Goal: Transaction & Acquisition: Purchase product/service

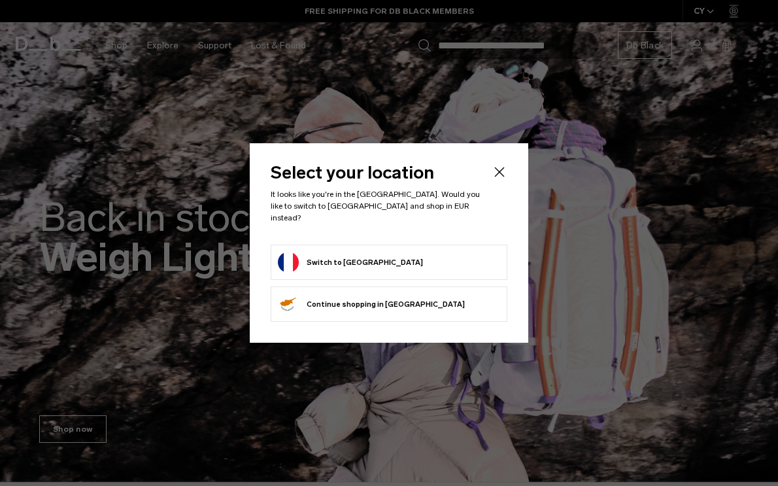
click at [360, 260] on button "Switch to France" at bounding box center [350, 262] width 145 height 21
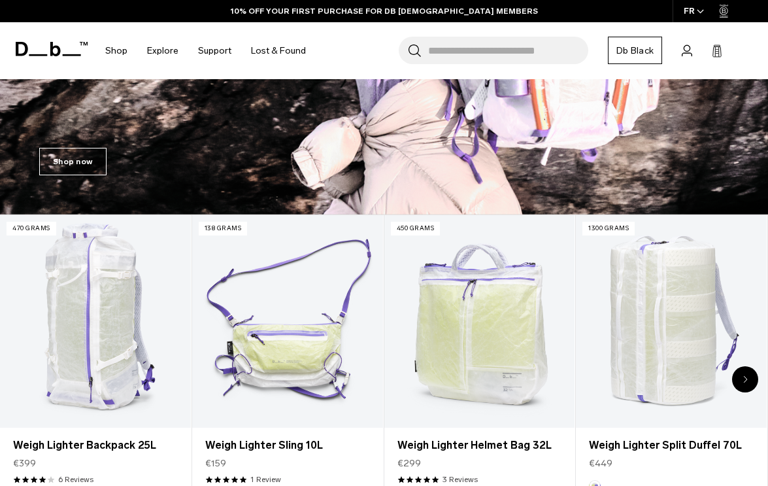
scroll to position [326, 0]
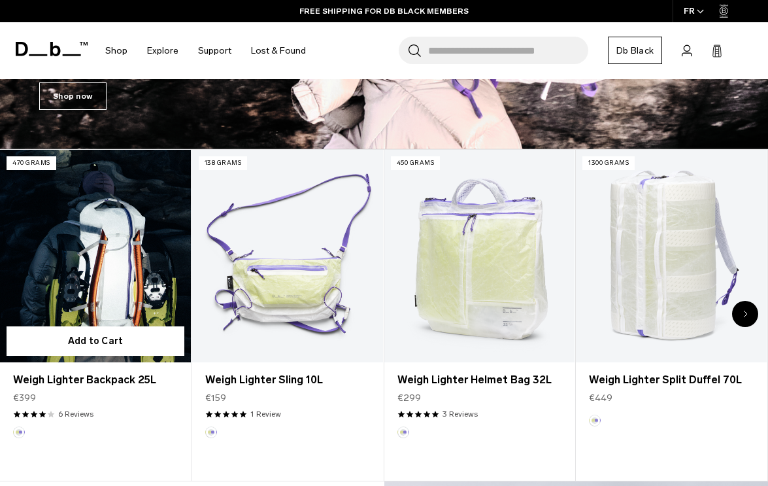
click at [109, 265] on link "Weigh Lighter Backpack 25L" at bounding box center [95, 256] width 191 height 212
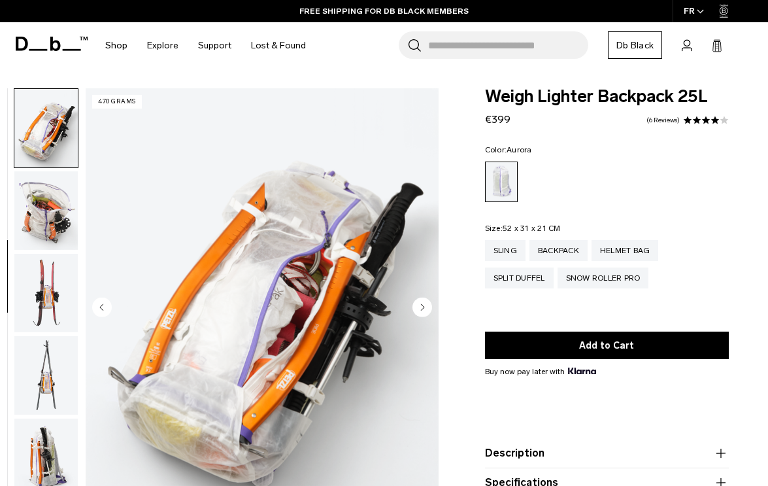
scroll to position [706, 0]
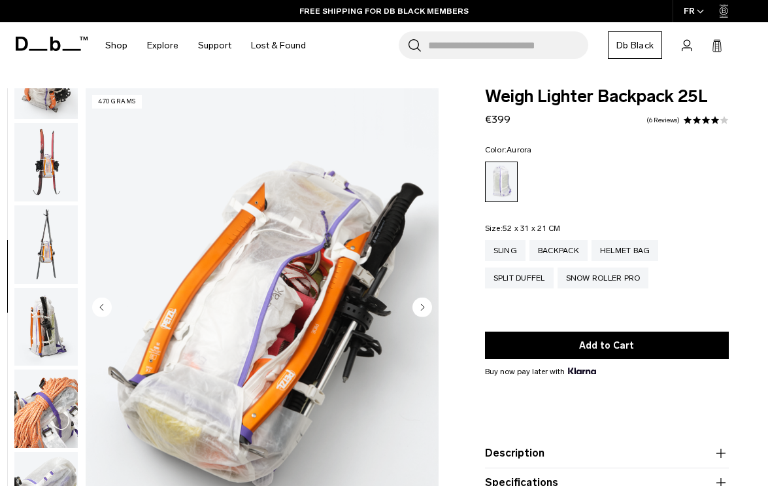
click at [52, 328] on img "button" at bounding box center [45, 327] width 63 height 78
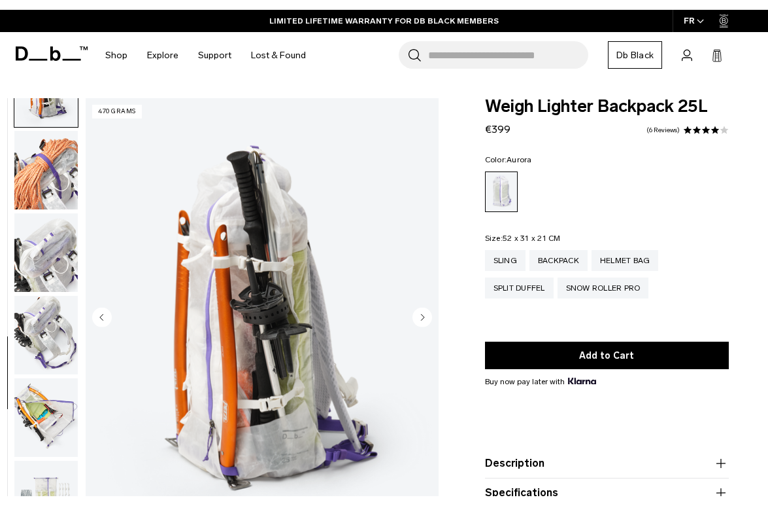
scroll to position [1036, 0]
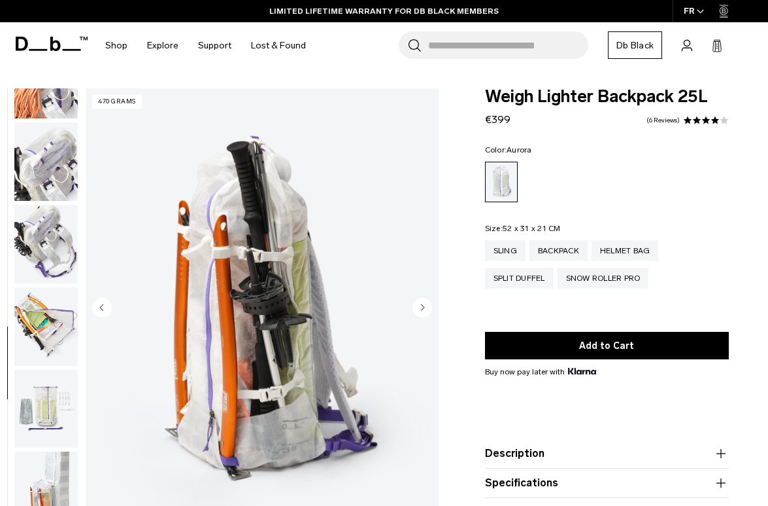
click at [54, 240] on img "button" at bounding box center [45, 244] width 63 height 78
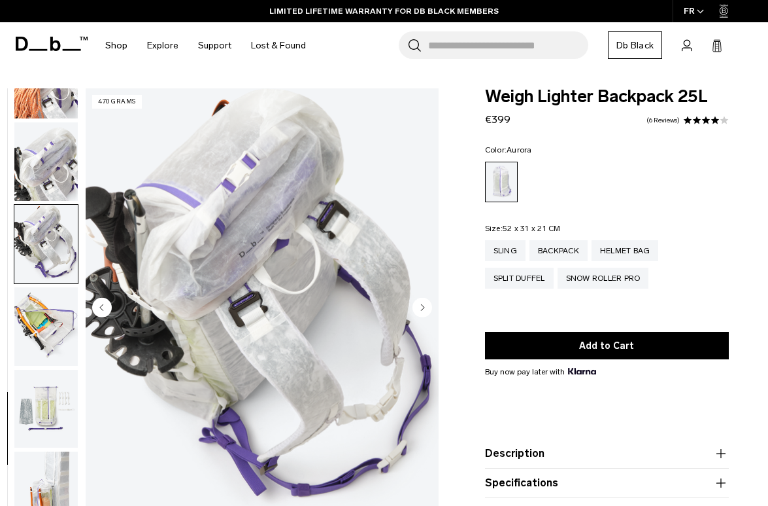
scroll to position [1038, 0]
click at [41, 332] on img "button" at bounding box center [45, 325] width 63 height 78
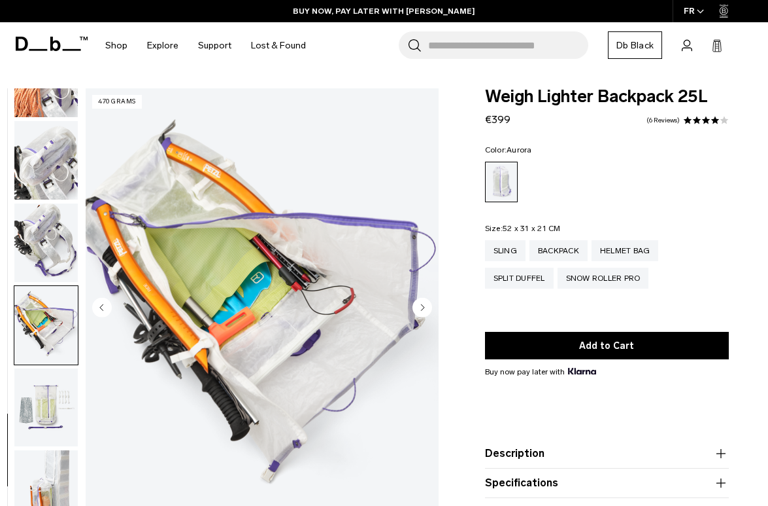
click at [40, 411] on img "button" at bounding box center [45, 407] width 63 height 78
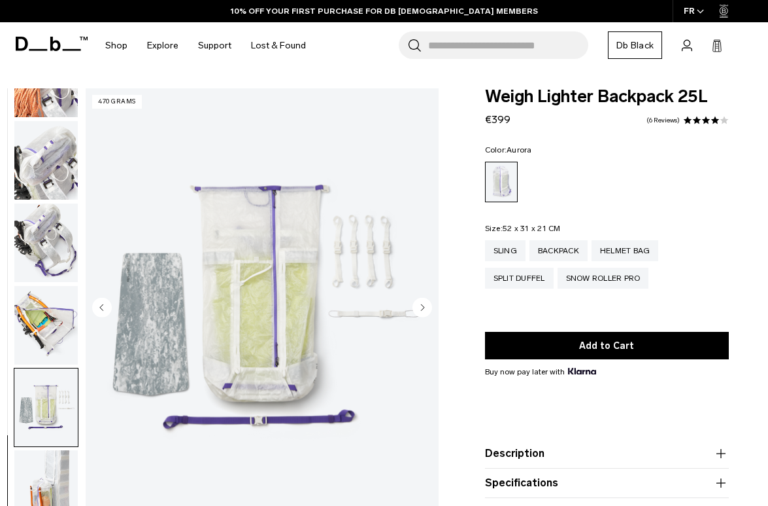
click at [46, 322] on img "button" at bounding box center [45, 325] width 63 height 78
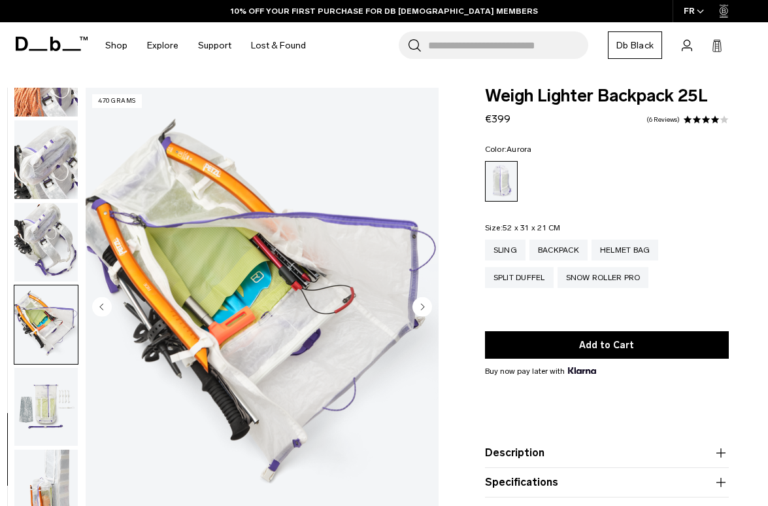
scroll to position [65, 0]
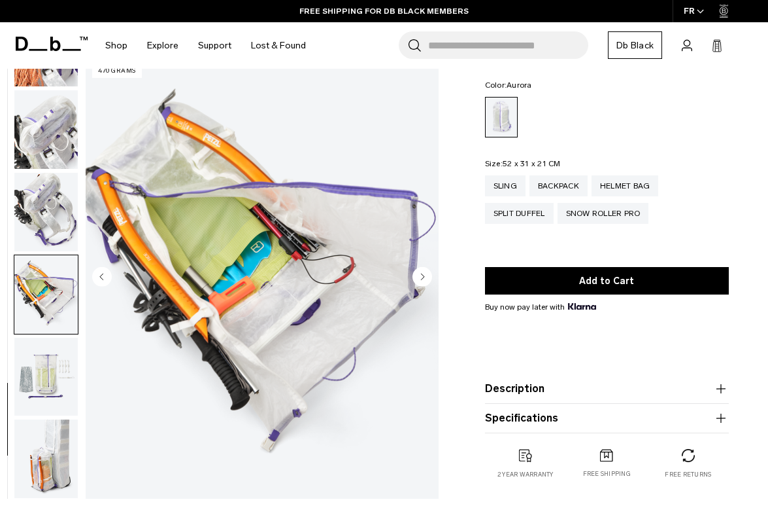
click at [39, 464] on img "button" at bounding box center [45, 458] width 63 height 78
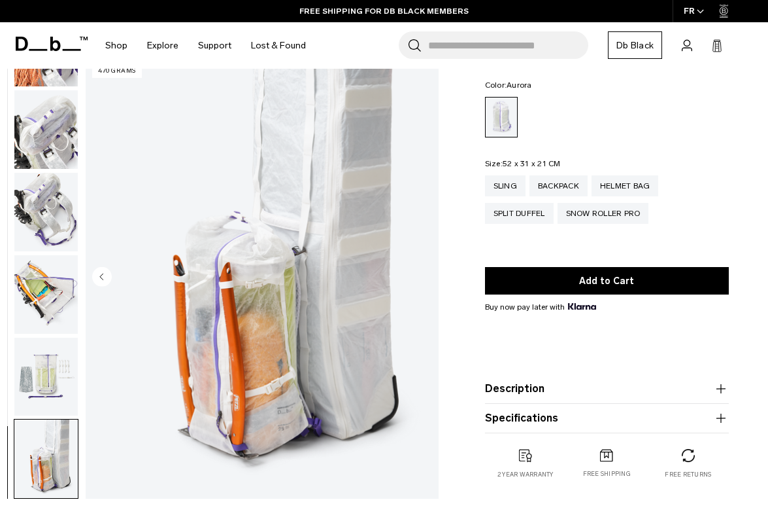
click at [41, 385] on img "button" at bounding box center [45, 376] width 63 height 78
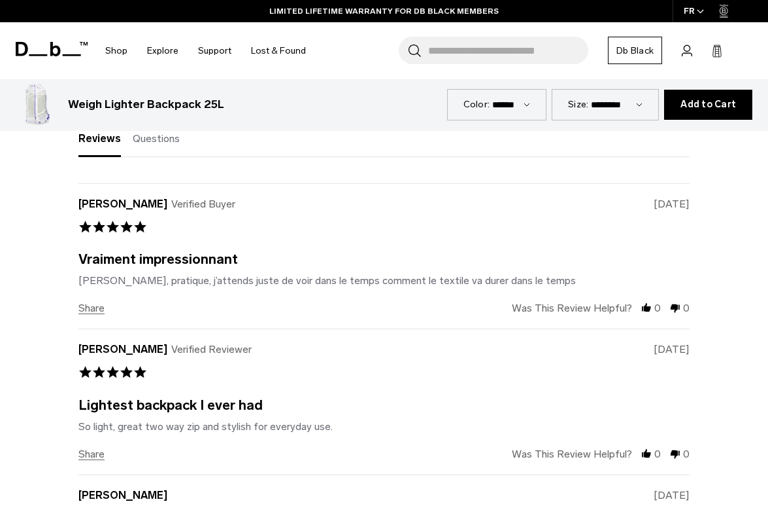
scroll to position [2223, 0]
